Goal: Task Accomplishment & Management: Use online tool/utility

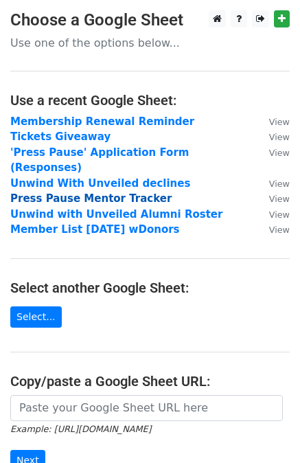
click at [69, 192] on strong "Press Pause Mentor Tracker" at bounding box center [91, 198] width 162 height 12
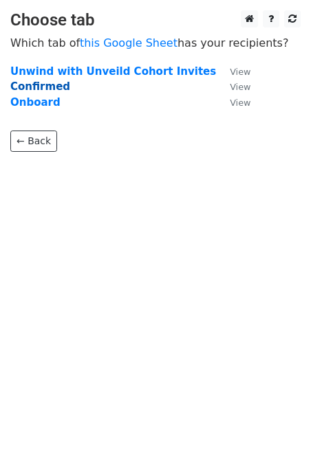
click at [36, 89] on strong "Confirmed" at bounding box center [40, 86] width 60 height 12
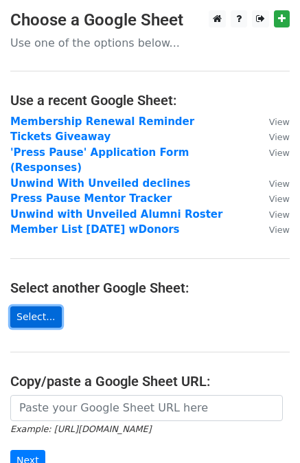
click at [34, 307] on link "Select..." at bounding box center [36, 317] width 52 height 21
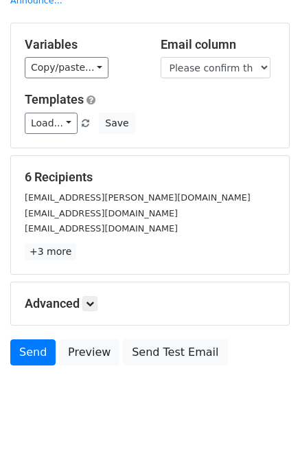
scroll to position [71, 0]
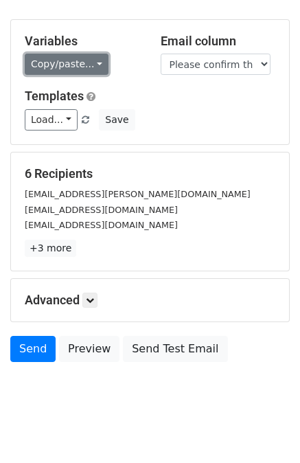
click at [72, 54] on link "Copy/paste..." at bounding box center [67, 64] width 84 height 21
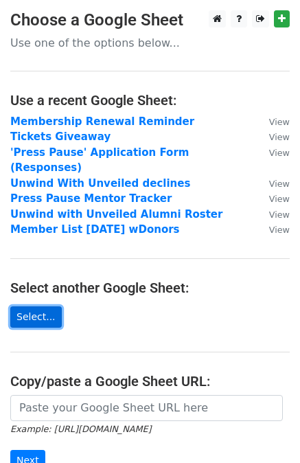
click at [37, 307] on link "Select..." at bounding box center [36, 317] width 52 height 21
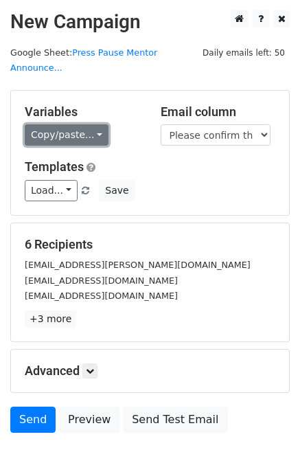
click at [51, 124] on link "Copy/paste..." at bounding box center [67, 134] width 84 height 21
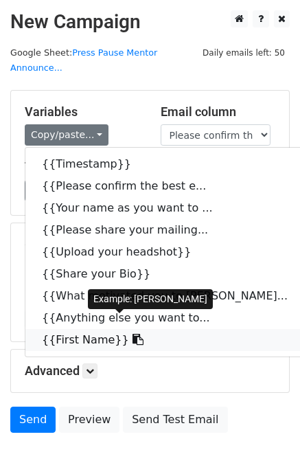
click at [72, 329] on link "{{First Name}}" at bounding box center [172, 340] width 294 height 22
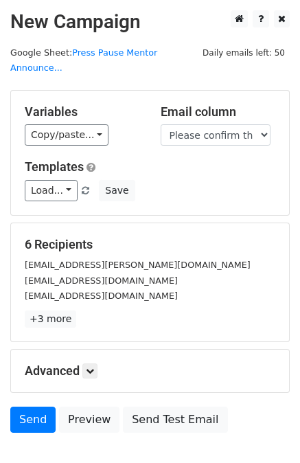
click at [203, 104] on h5 "Email column" at bounding box center [218, 111] width 115 height 15
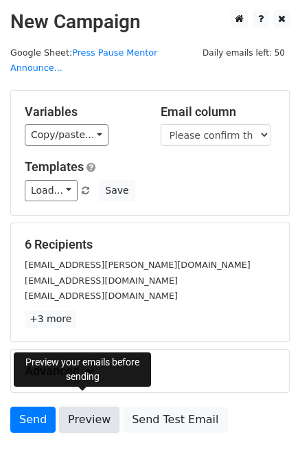
click at [87, 407] on link "Preview" at bounding box center [89, 420] width 60 height 26
